Goal: Browse casually

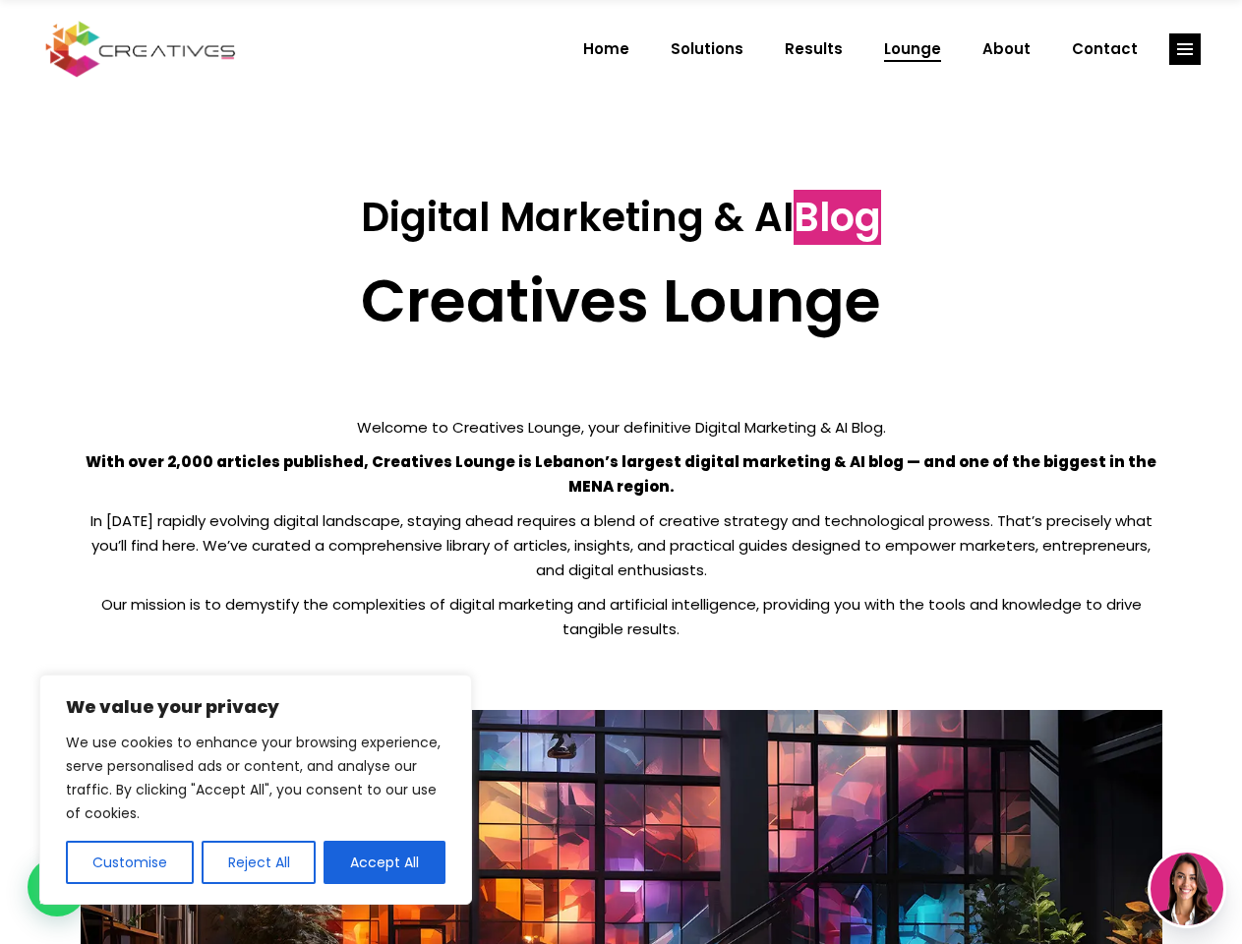
click at [620, 472] on p "With over 2,000 articles published, Creatives Lounge is Lebanon’s largest digit…" at bounding box center [622, 473] width 1082 height 49
click at [129, 862] on button "Customise" at bounding box center [130, 862] width 128 height 43
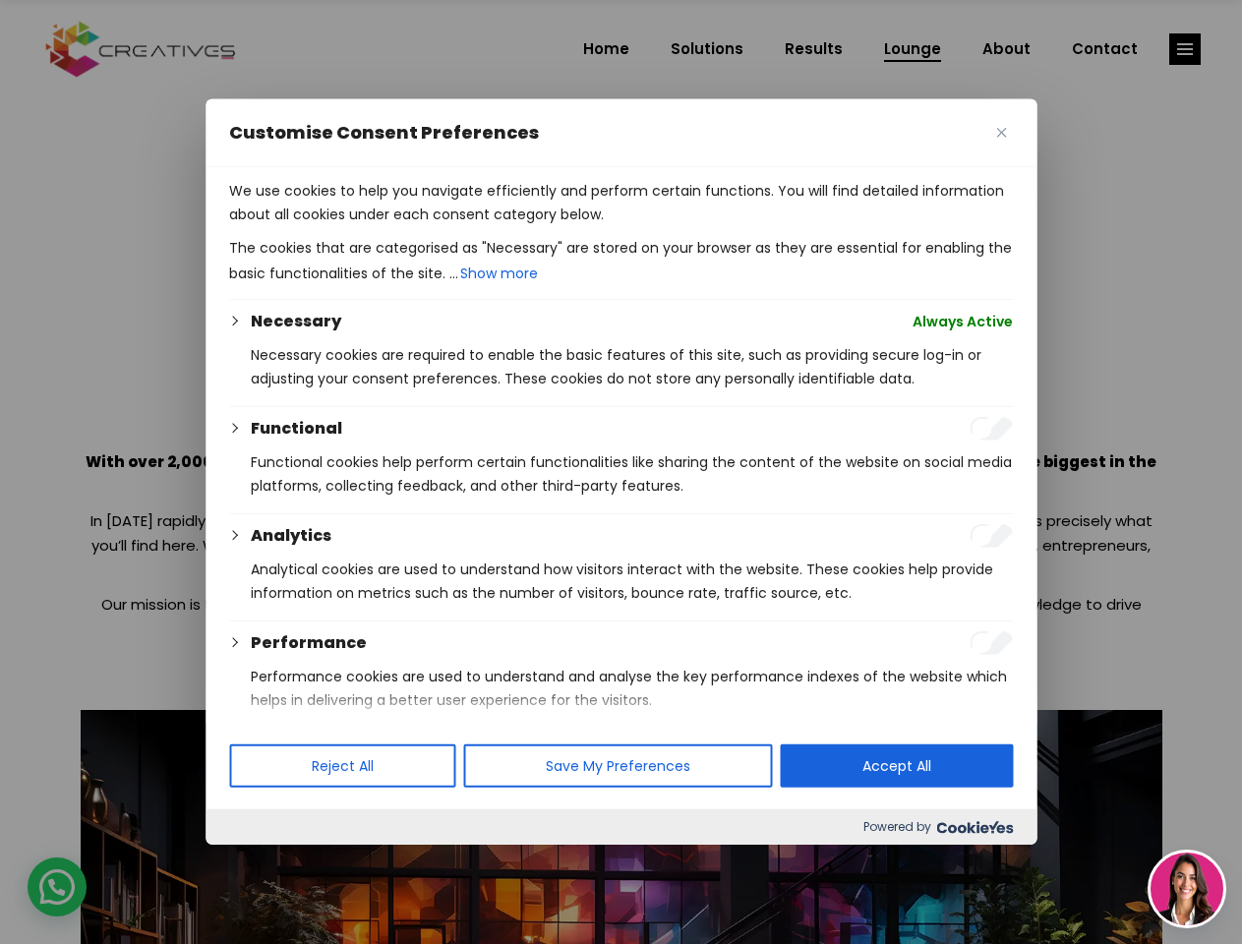
click at [258, 862] on div at bounding box center [621, 472] width 1242 height 944
click at [384, 226] on p "We use cookies to help you navigate efficiently and perform certain functions. …" at bounding box center [621, 202] width 784 height 47
click at [1185, 49] on div at bounding box center [621, 472] width 1242 height 944
click at [1187, 889] on img at bounding box center [1187, 889] width 73 height 73
